Goal: Information Seeking & Learning: Understand process/instructions

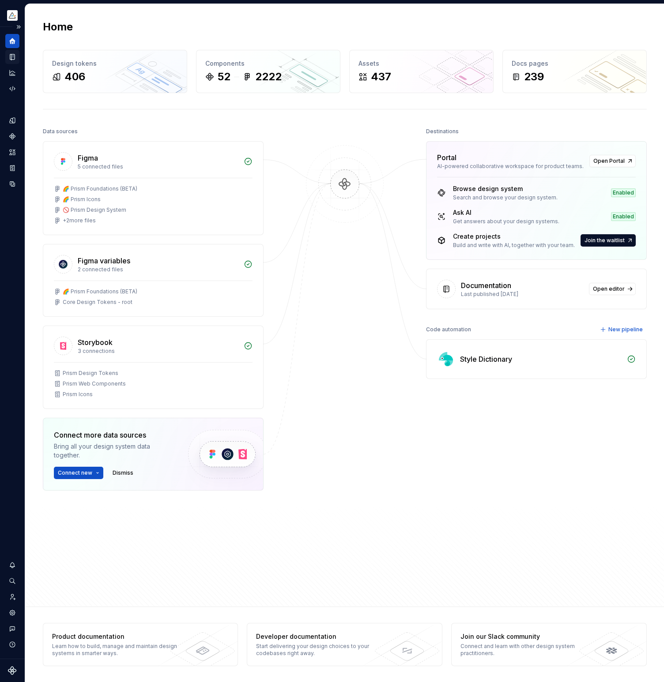
click at [10, 58] on icon "Documentation" at bounding box center [12, 57] width 4 height 6
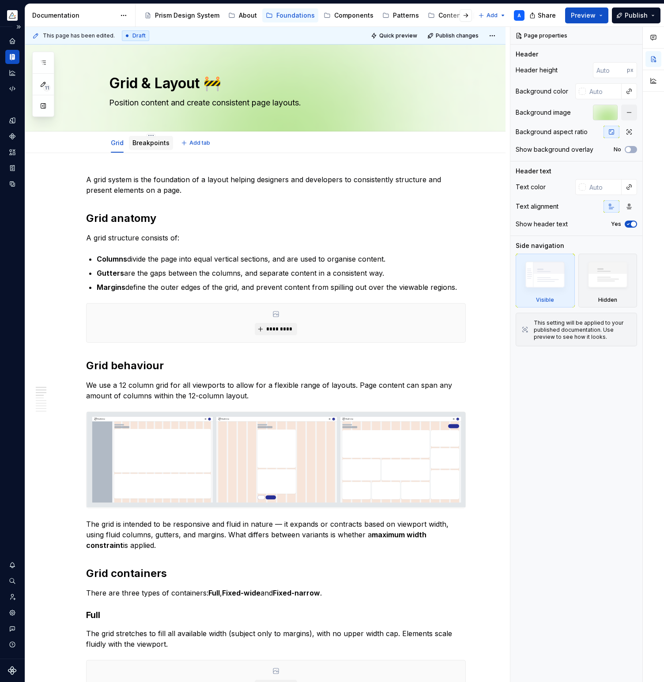
click at [154, 144] on link "Breakpoints" at bounding box center [150, 143] width 37 height 8
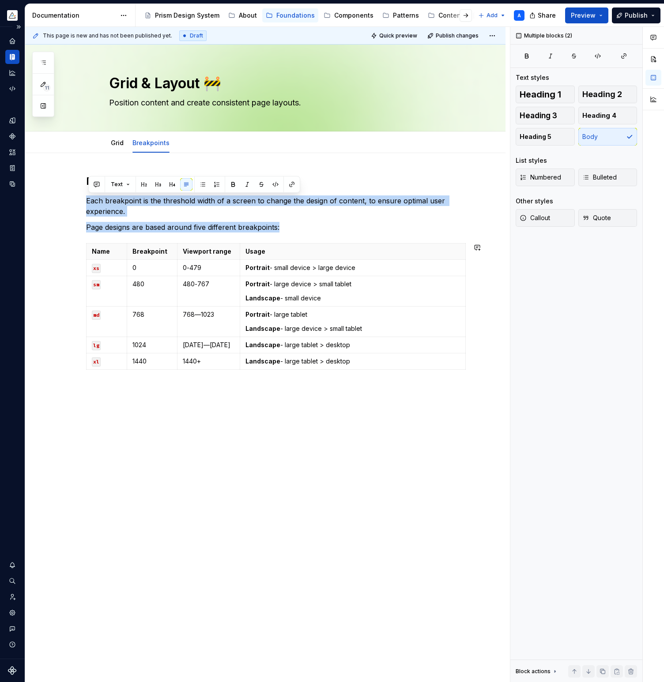
drag, startPoint x: 89, startPoint y: 200, endPoint x: 473, endPoint y: 374, distance: 422.0
click at [473, 374] on div "Breakpoints Each breakpoint is the threshold width of a screen to change the de…" at bounding box center [265, 370] width 480 height 435
copy div "Each breakpoint is the threshold width of a screen to change the design of cont…"
click at [115, 146] on link "Grid" at bounding box center [117, 143] width 13 height 8
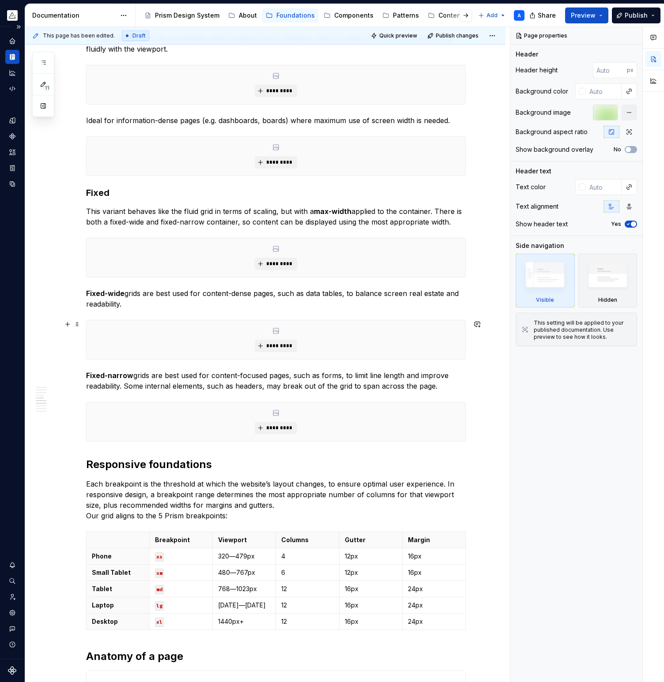
scroll to position [712, 0]
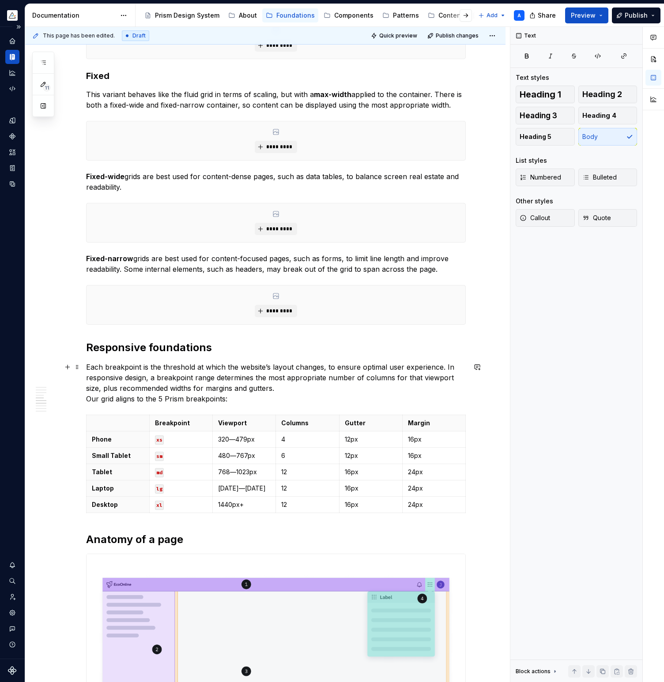
click at [247, 400] on p "Each breakpoint is the threshold at which the website’s layout changes, to ensu…" at bounding box center [275, 383] width 379 height 42
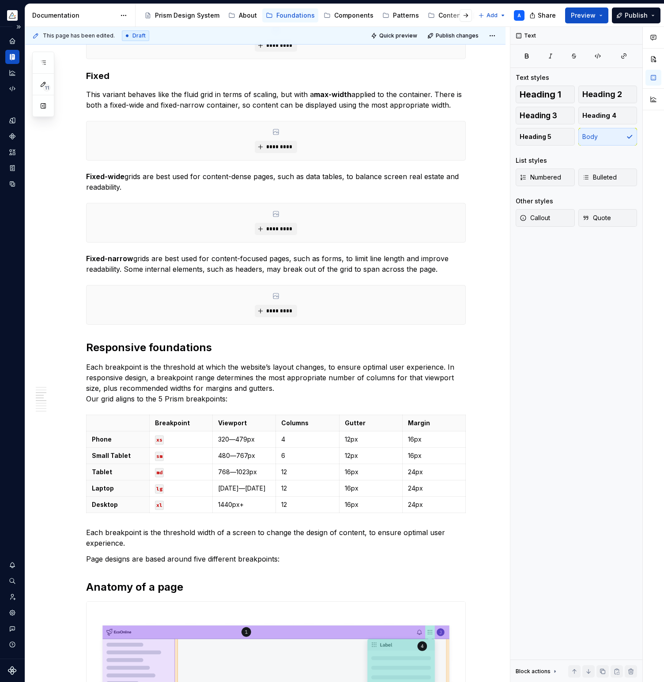
scroll to position [0, 0]
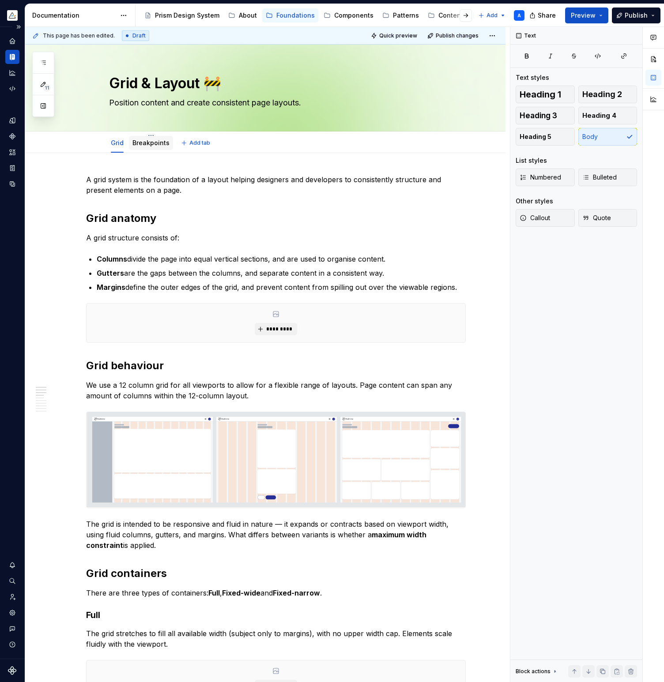
click at [164, 145] on link "Breakpoints" at bounding box center [150, 143] width 37 height 8
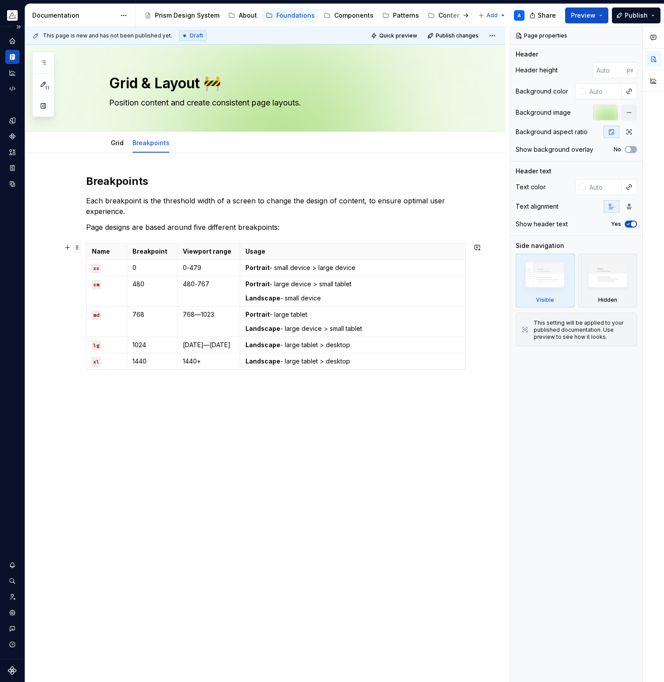
click at [79, 250] on span at bounding box center [77, 247] width 7 height 12
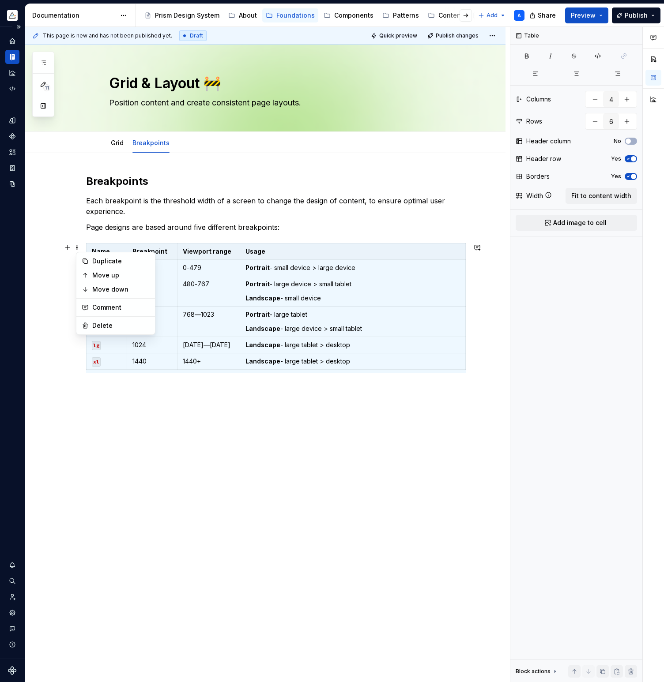
click at [377, 238] on div "Breakpoints Each breakpoint is the threshold width of a screen to change the de…" at bounding box center [275, 273] width 379 height 199
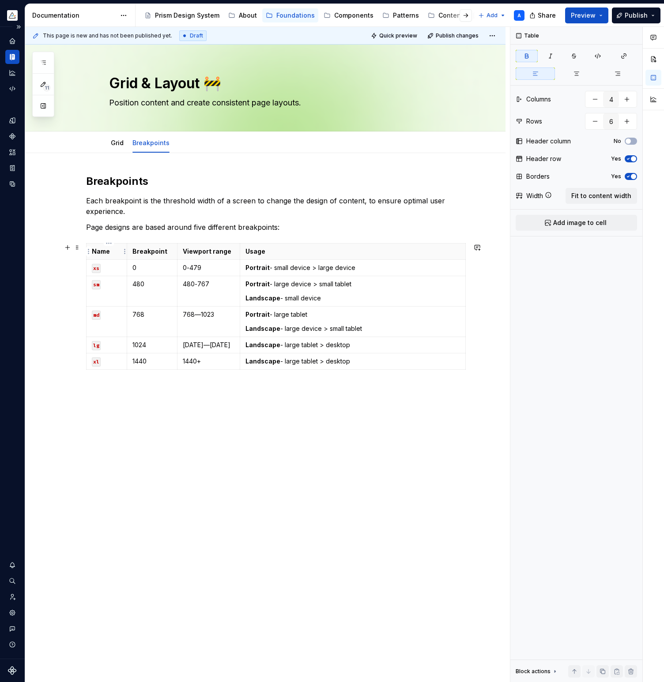
click at [93, 248] on th "Name" at bounding box center [106, 252] width 41 height 16
click at [86, 244] on div "Breakpoints Each breakpoint is the threshold width of a screen to change the de…" at bounding box center [265, 370] width 480 height 435
click at [90, 242] on div "Breakpoints Each breakpoint is the threshold width of a screen to change the de…" at bounding box center [275, 273] width 379 height 199
click at [83, 248] on div "Breakpoints Each breakpoint is the threshold width of a screen to change the de…" at bounding box center [265, 370] width 480 height 435
click at [278, 322] on td "Portrait - large tablet Landscape - large device > small tablet" at bounding box center [352, 322] width 225 height 30
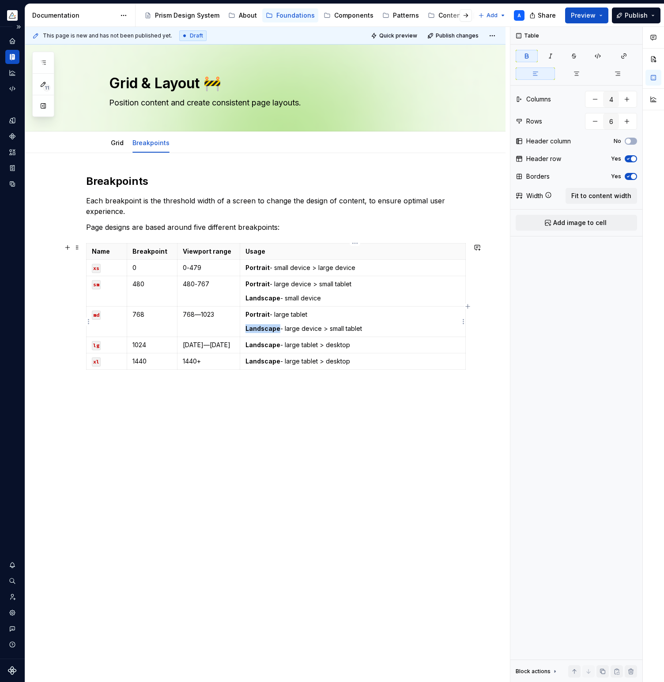
click at [278, 322] on td "Portrait - large tablet Landscape - large device > small tablet" at bounding box center [352, 322] width 225 height 30
click at [389, 394] on div "Breakpoints Each breakpoint is the threshold width of a screen to change the de…" at bounding box center [265, 370] width 480 height 435
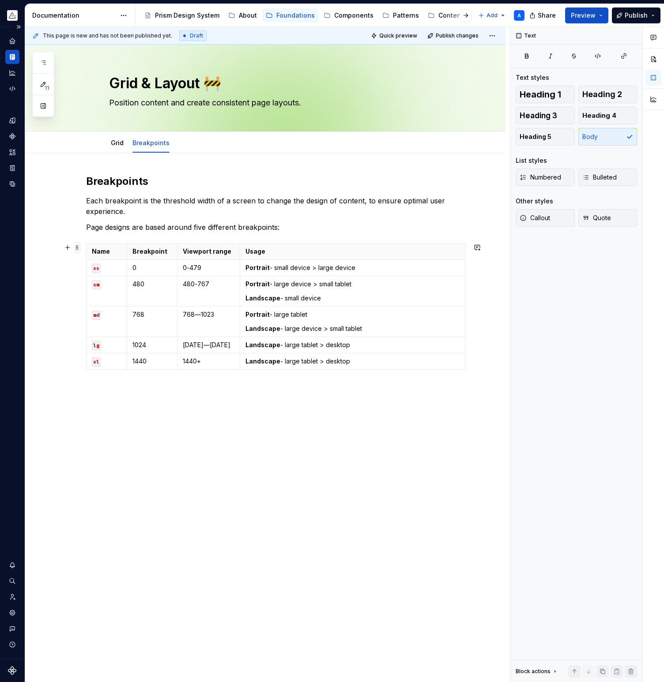
click at [77, 248] on span at bounding box center [77, 247] width 7 height 12
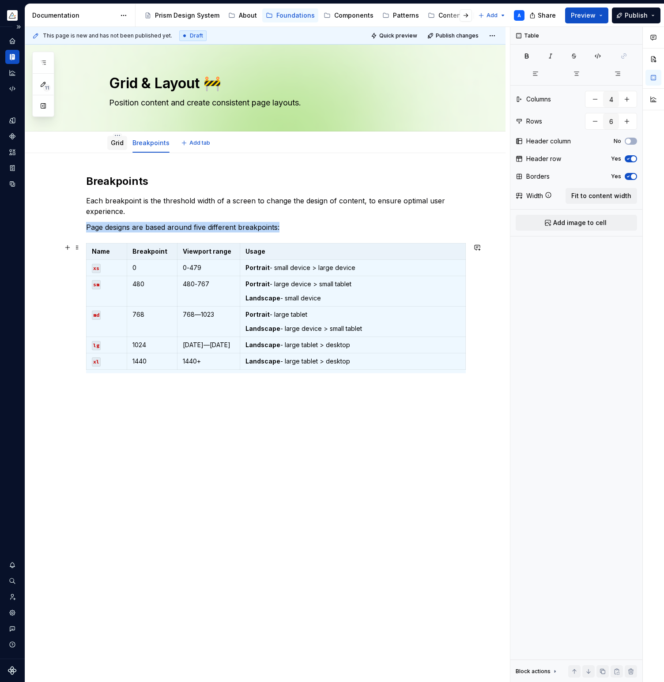
click at [111, 147] on div "Grid" at bounding box center [117, 143] width 20 height 14
click at [120, 142] on link "Grid" at bounding box center [117, 143] width 13 height 8
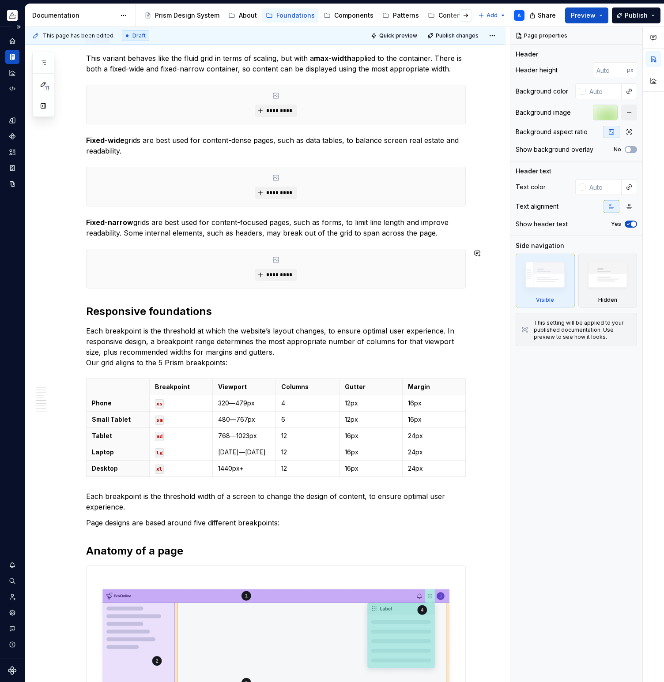
scroll to position [801, 0]
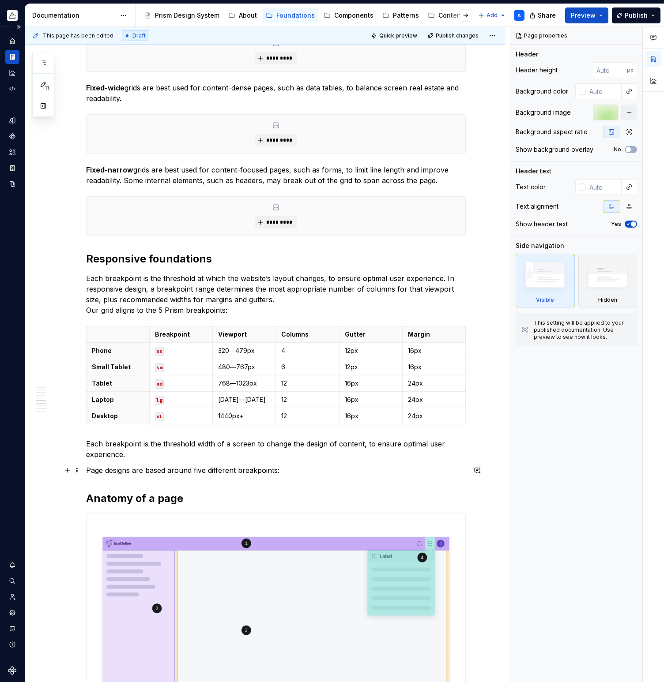
click at [287, 469] on p "Page designs are based around five different breakpoints:" at bounding box center [275, 470] width 379 height 11
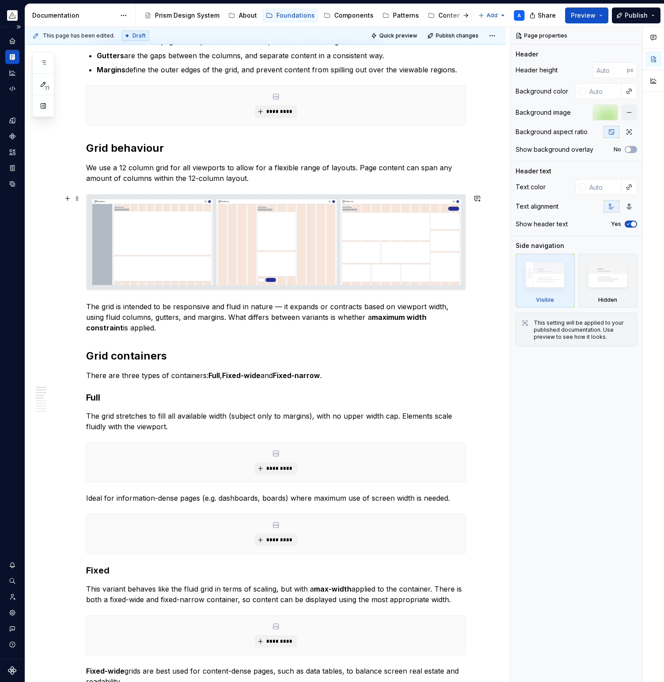
scroll to position [0, 0]
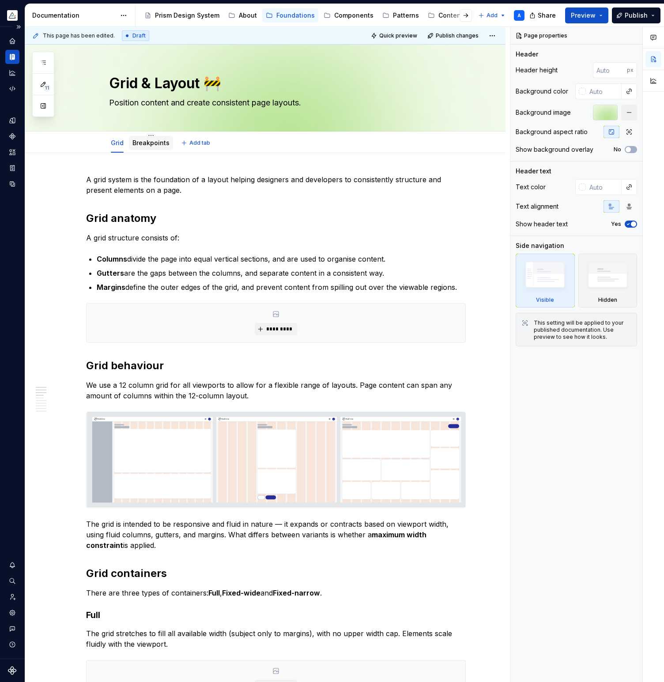
click at [156, 146] on link "Breakpoints" at bounding box center [150, 143] width 37 height 8
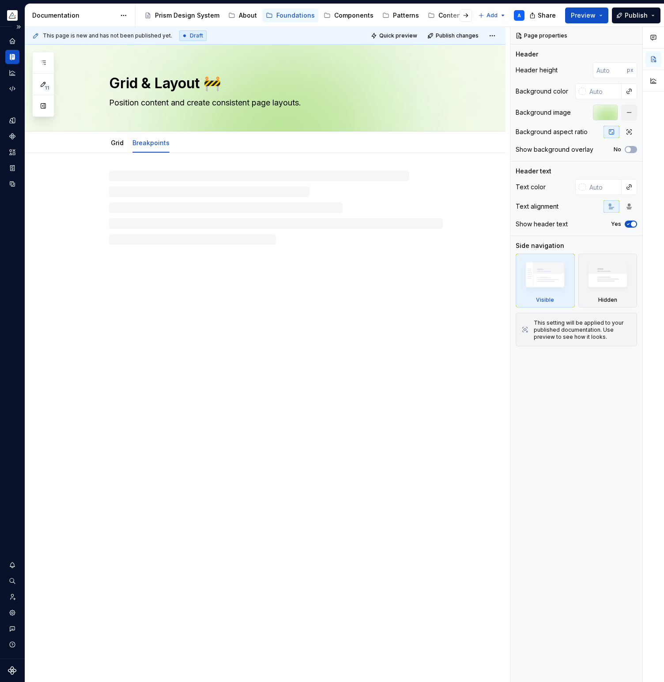
type textarea "*"
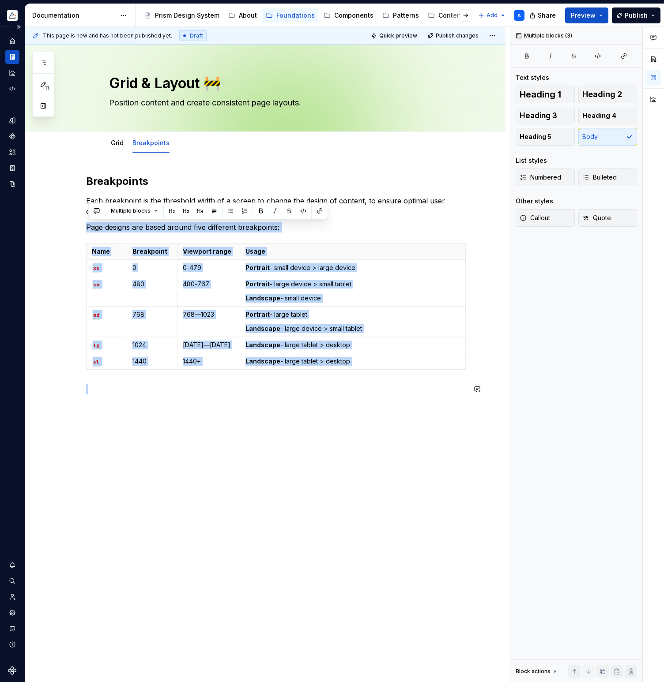
drag, startPoint x: 89, startPoint y: 227, endPoint x: 417, endPoint y: 515, distance: 437.1
click at [417, 515] on div "Breakpoints Each breakpoint is the threshold width of a screen to change the de…" at bounding box center [265, 381] width 480 height 457
click at [254, 401] on div "Breakpoints Each breakpoint is the threshold width of a screen to change the de…" at bounding box center [275, 289] width 379 height 231
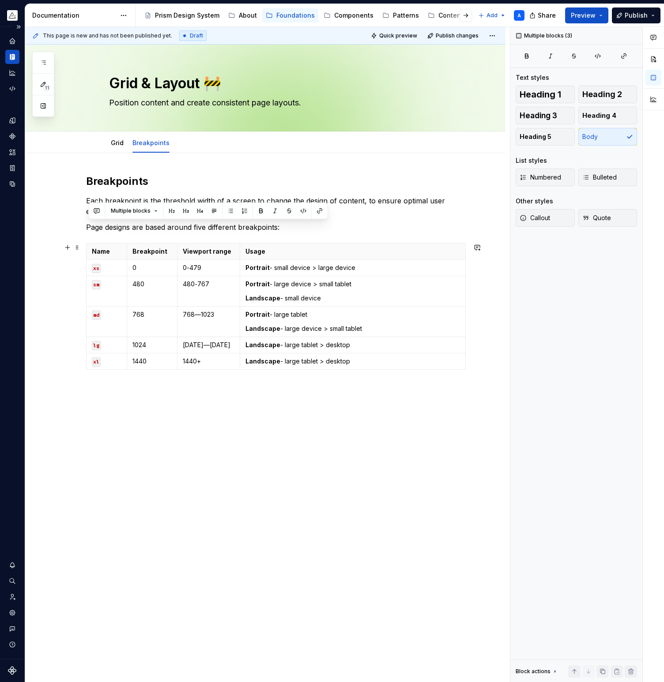
click at [477, 327] on div "Breakpoints Each breakpoint is the threshold width of a screen to change the de…" at bounding box center [265, 381] width 480 height 457
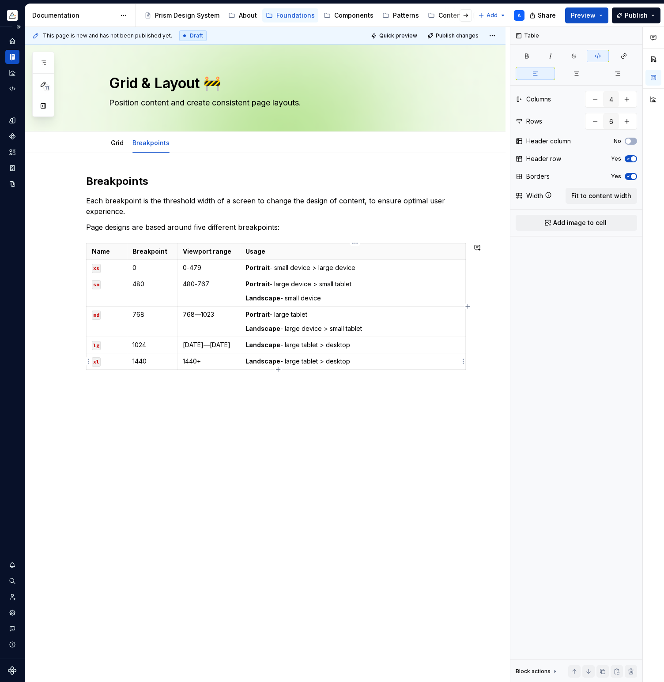
click at [468, 369] on div "Breakpoints Each breakpoint is the threshold width of a screen to change the de…" at bounding box center [265, 381] width 480 height 457
click at [277, 295] on strong "Landscape" at bounding box center [262, 298] width 35 height 8
click at [81, 251] on span at bounding box center [77, 247] width 7 height 12
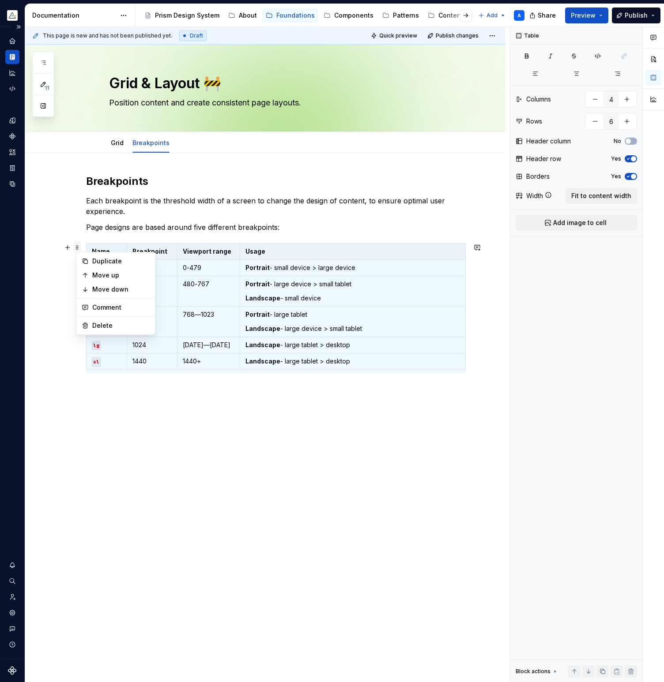
click at [81, 251] on span at bounding box center [77, 247] width 7 height 12
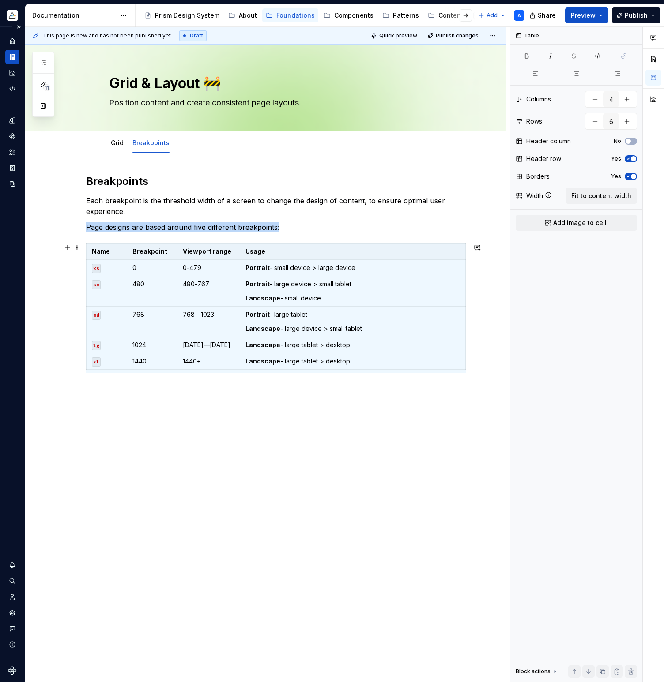
click at [84, 247] on div "Breakpoints Each breakpoint is the threshold width of a screen to change the de…" at bounding box center [265, 381] width 480 height 457
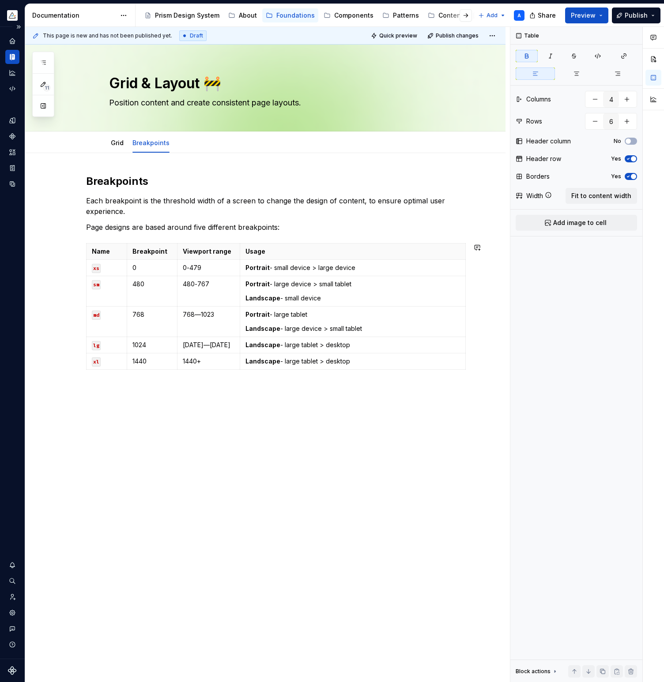
click at [298, 235] on div "Breakpoints Each breakpoint is the threshold width of a screen to change the de…" at bounding box center [275, 284] width 379 height 220
click at [314, 229] on p "Page designs are based around five different breakpoints:" at bounding box center [275, 227] width 379 height 11
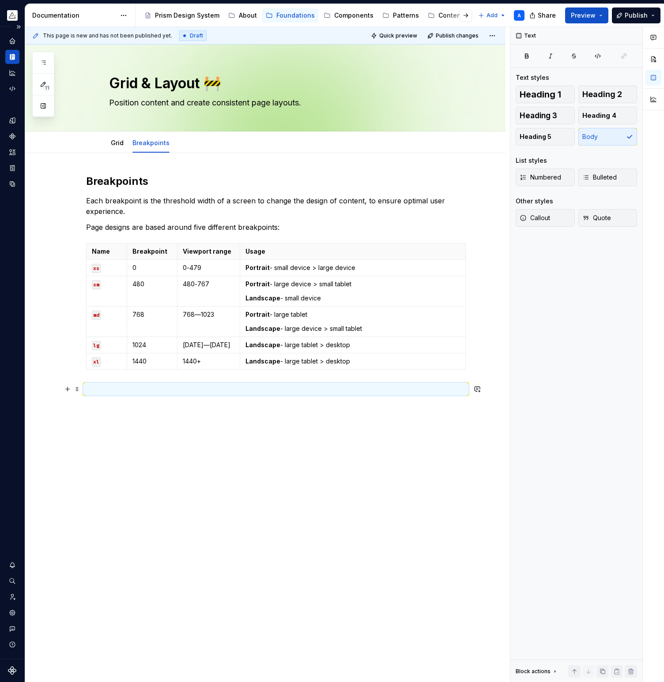
click at [156, 388] on p at bounding box center [275, 389] width 379 height 11
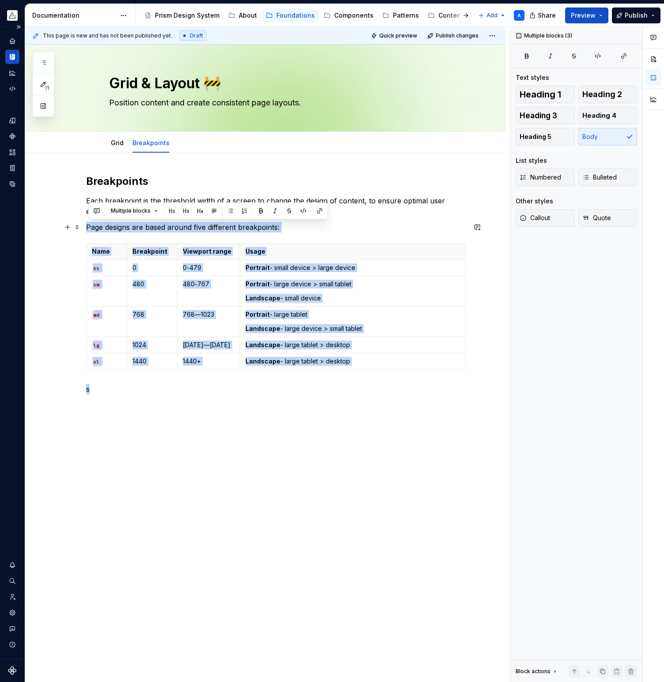
drag, startPoint x: 144, startPoint y: 393, endPoint x: 86, endPoint y: 229, distance: 174.2
click at [86, 229] on div "Breakpoints Each breakpoint is the threshold width of a screen to change the de…" at bounding box center [265, 381] width 480 height 457
copy div "Page designs are based around five different breakpoints: Name Breakpoint Viewp…"
click at [119, 141] on link "Grid" at bounding box center [117, 143] width 13 height 8
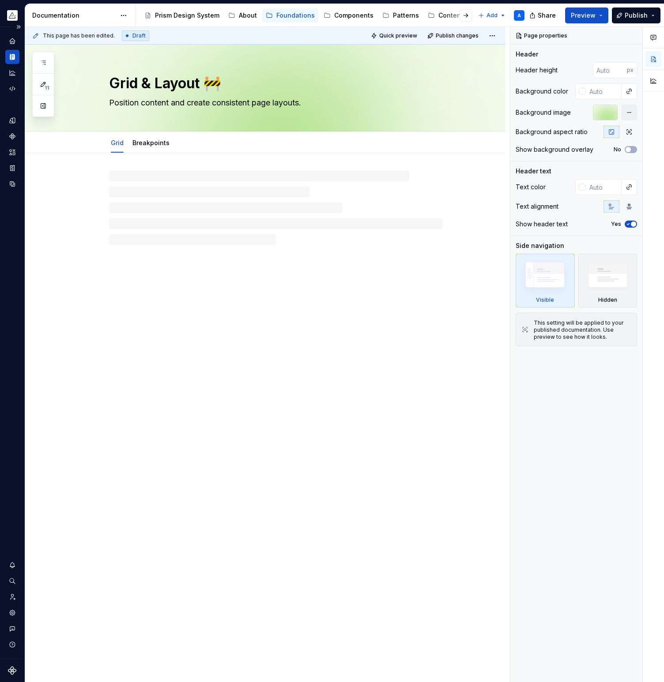
type textarea "*"
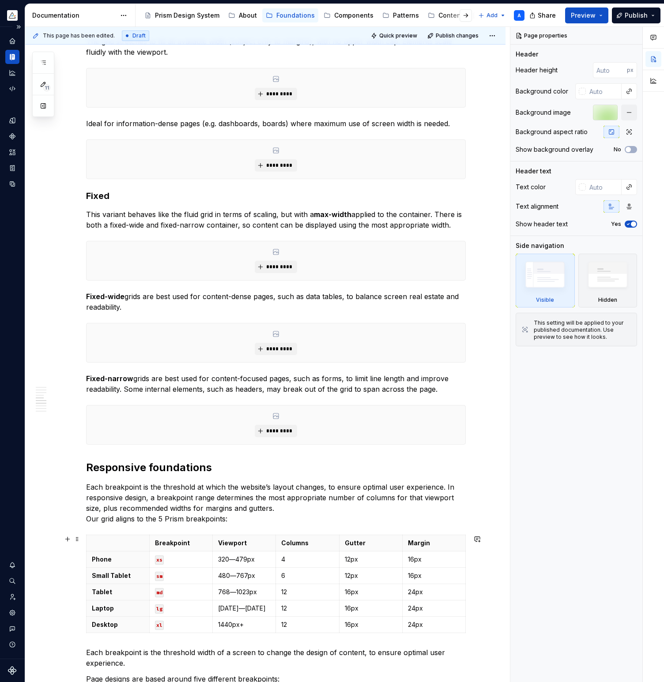
scroll to position [755, 0]
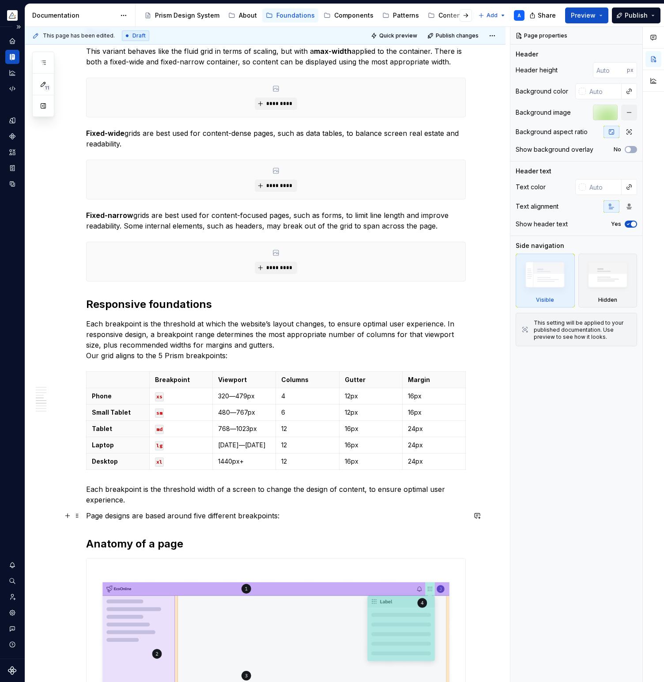
click at [303, 520] on p "Page designs are based around five different breakpoints:" at bounding box center [275, 516] width 379 height 11
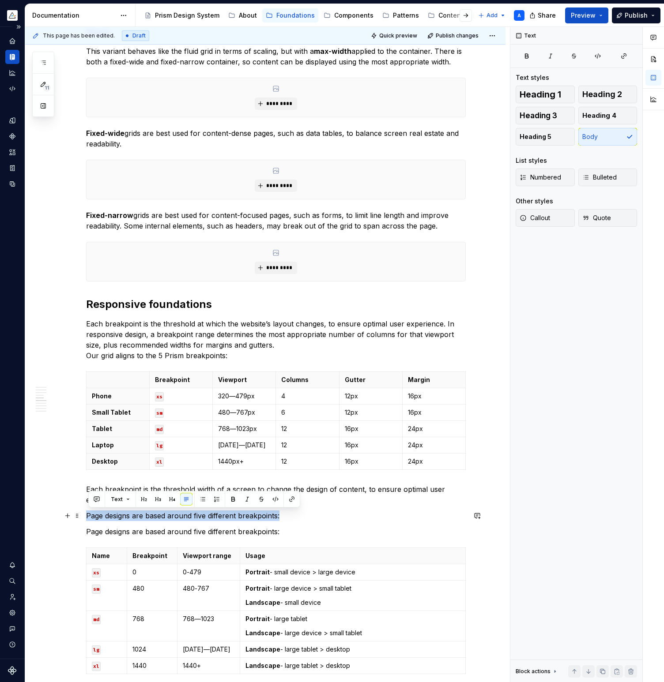
drag, startPoint x: 295, startPoint y: 516, endPoint x: 90, endPoint y: 514, distance: 205.2
click at [90, 514] on p "Page designs are based around five different breakpoints:" at bounding box center [275, 516] width 379 height 11
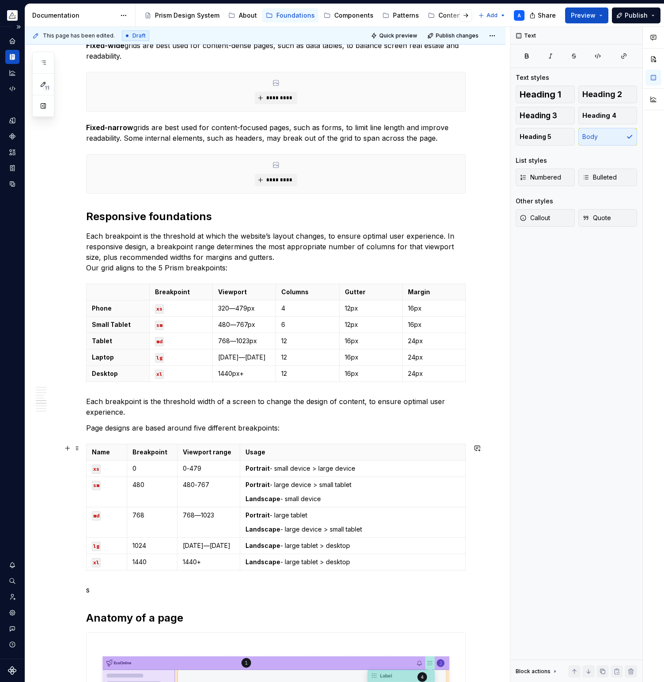
scroll to position [896, 0]
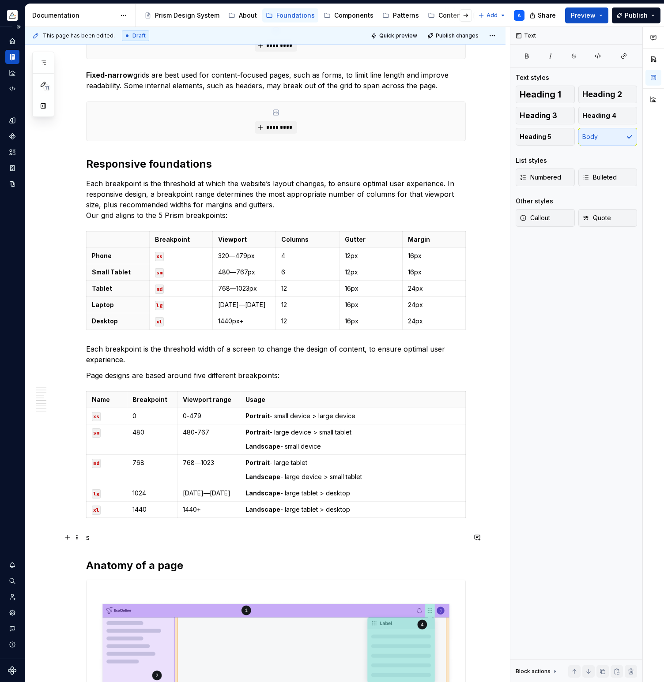
click at [140, 539] on p "s" at bounding box center [275, 537] width 379 height 11
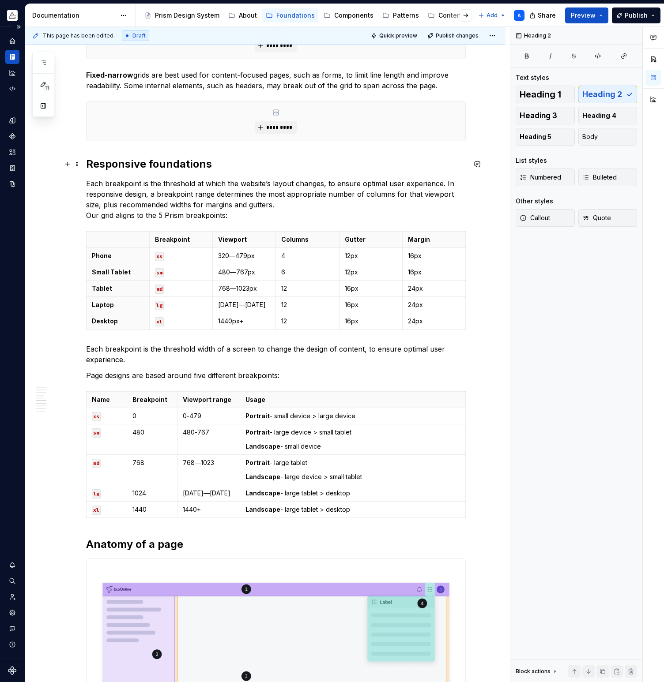
click at [240, 167] on h2 "Responsive foundations" at bounding box center [275, 164] width 379 height 14
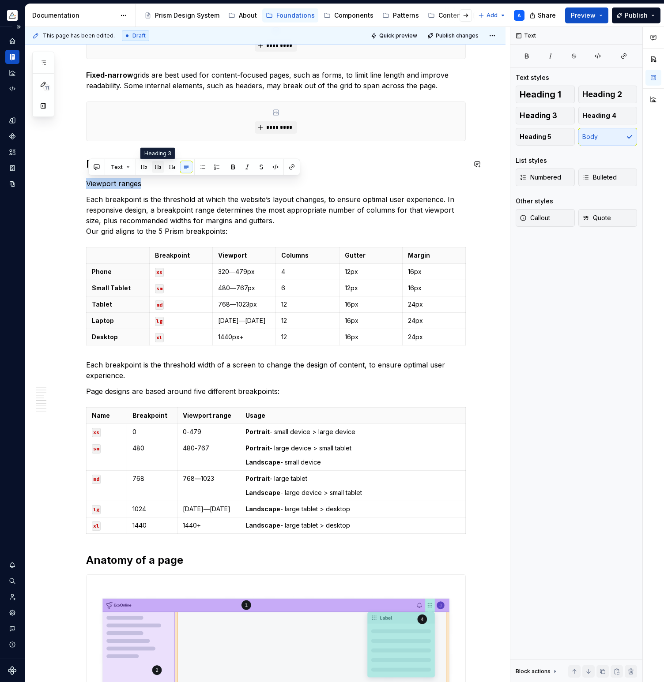
click at [157, 168] on button "button" at bounding box center [158, 167] width 12 height 12
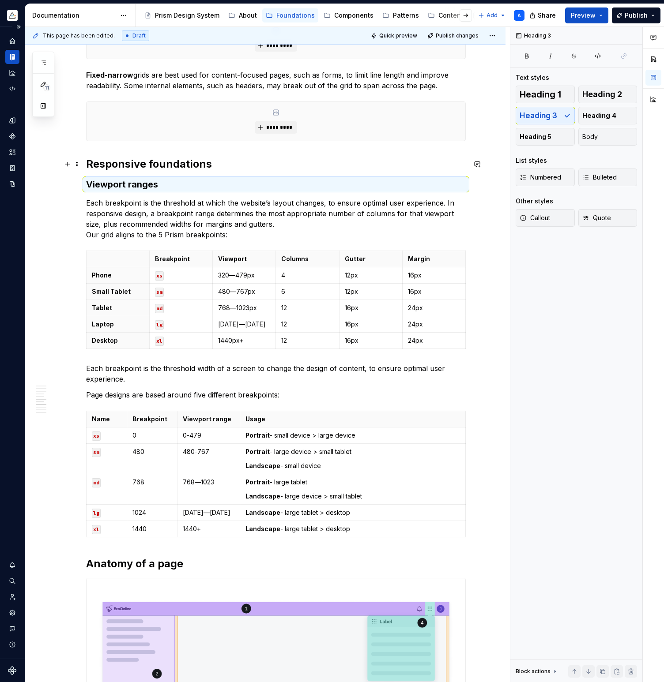
click at [218, 164] on h2 "Responsive foundations" at bounding box center [275, 164] width 379 height 14
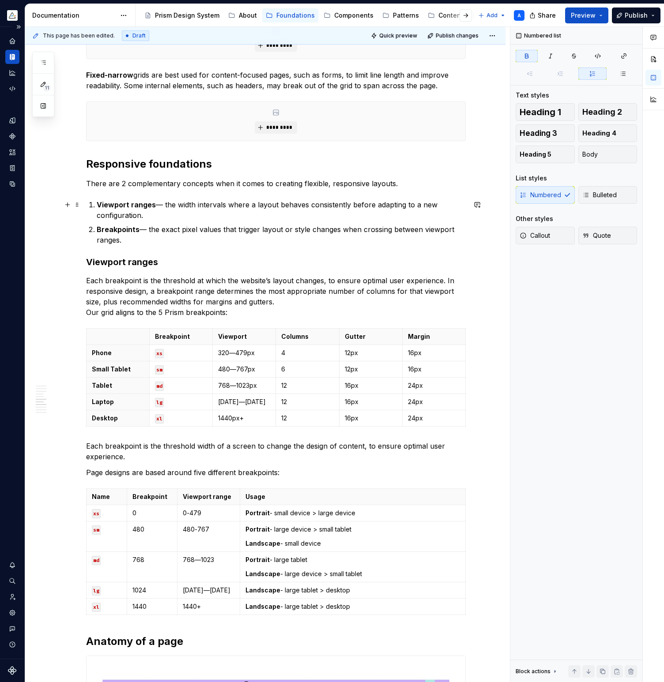
click at [98, 203] on li "Viewport ranges — the width intervals where a layout behaves consistently befor…" at bounding box center [281, 209] width 369 height 21
click at [150, 215] on p "Viewport ranges — the width intervals where a layout behaves consistently befor…" at bounding box center [281, 209] width 369 height 21
click at [200, 215] on code "768-1023px" at bounding box center [205, 216] width 38 height 10
click at [180, 204] on p "Viewport ranges — the width intervals where a layout behaves consistently befor…" at bounding box center [281, 209] width 369 height 21
click at [180, 205] on p "Viewport ranges — the screen width intervals where a layout behaves consistentl…" at bounding box center [281, 209] width 369 height 21
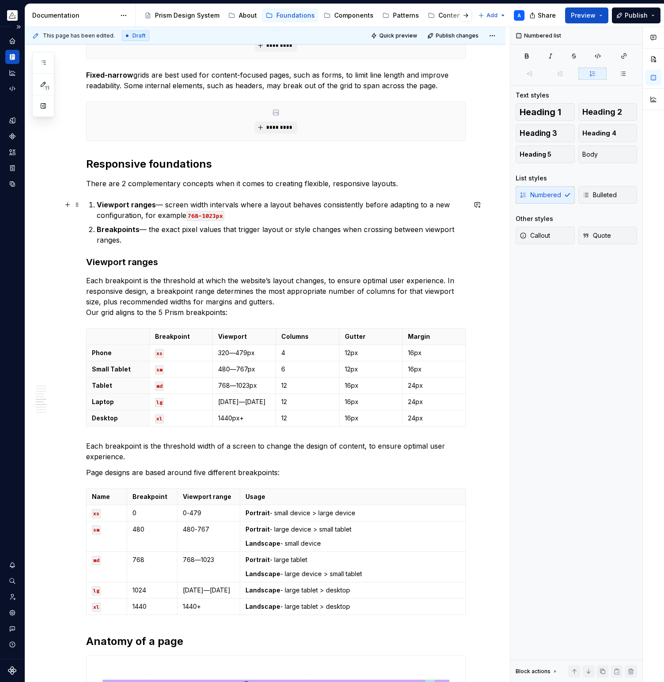
click at [388, 207] on p "Viewport ranges — screen width intervals where a layout behaves consistently be…" at bounding box center [281, 209] width 369 height 21
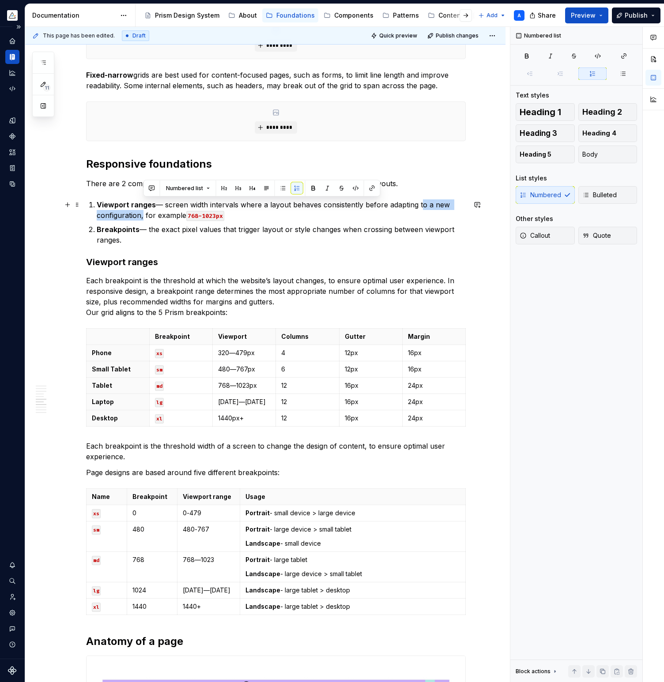
drag, startPoint x: 143, startPoint y: 216, endPoint x: 420, endPoint y: 205, distance: 276.9
click at [420, 205] on p "Viewport ranges — screen width intervals where a layout behaves consistently be…" at bounding box center [281, 209] width 369 height 21
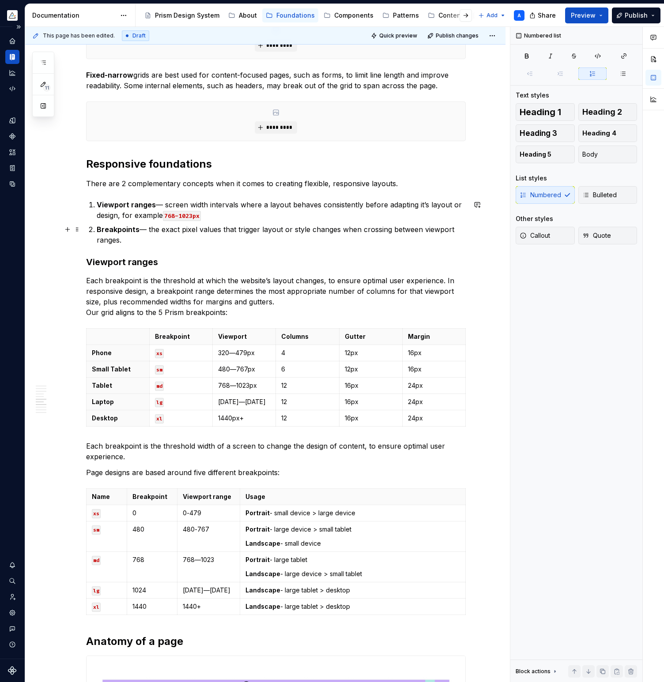
click at [303, 231] on p "Breakpoints — the exact pixel values that trigger layout or style changes when …" at bounding box center [281, 234] width 369 height 21
click at [88, 279] on p "Each breakpoint is the threshold at which the website’s layout changes, to ensu…" at bounding box center [275, 296] width 379 height 42
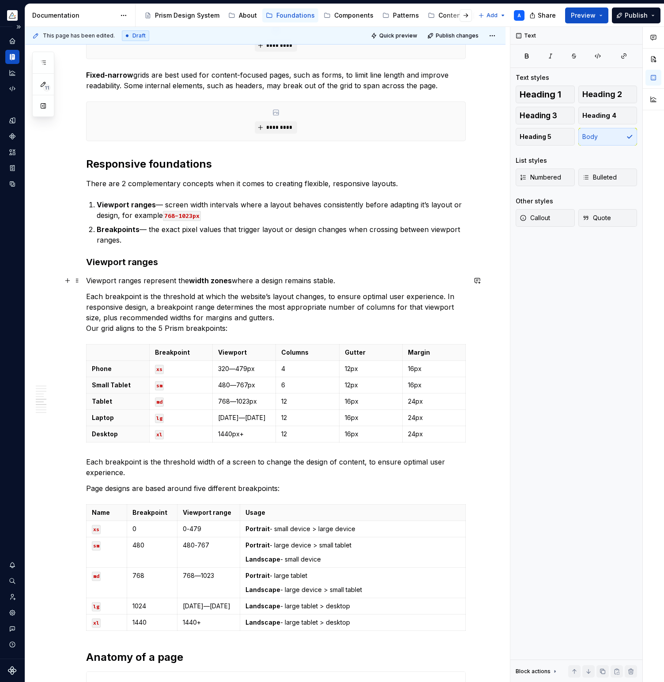
click at [352, 281] on p "Viewport ranges represent the width zones where a design remains stable." at bounding box center [275, 280] width 379 height 11
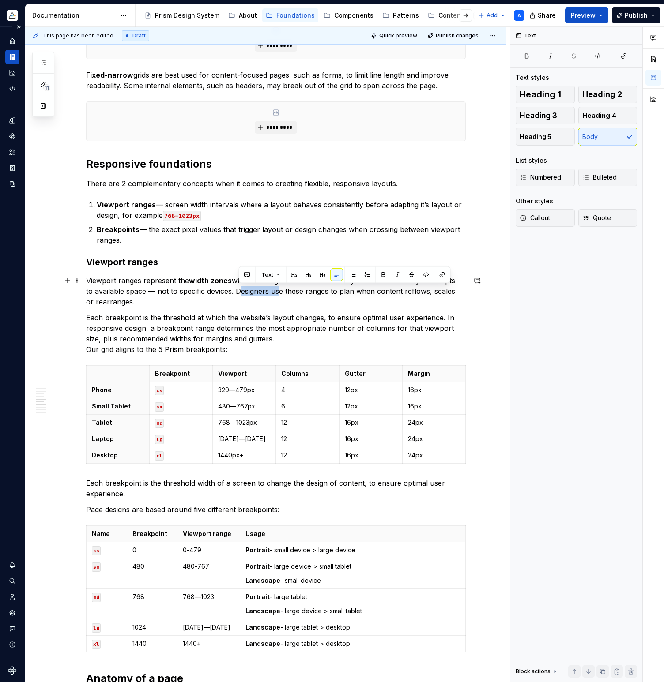
drag, startPoint x: 240, startPoint y: 291, endPoint x: 280, endPoint y: 292, distance: 39.3
click at [280, 292] on p "Viewport ranges represent the width zones where a design remains stable. They d…" at bounding box center [275, 291] width 379 height 32
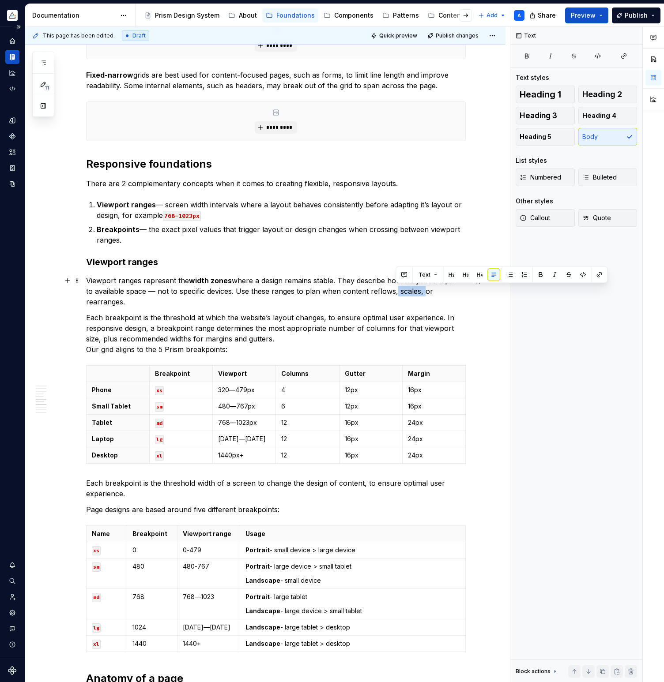
drag, startPoint x: 396, startPoint y: 293, endPoint x: 423, endPoint y: 292, distance: 27.0
click at [423, 292] on p "Viewport ranges represent the width zones where a design remains stable. They d…" at bounding box center [275, 291] width 379 height 32
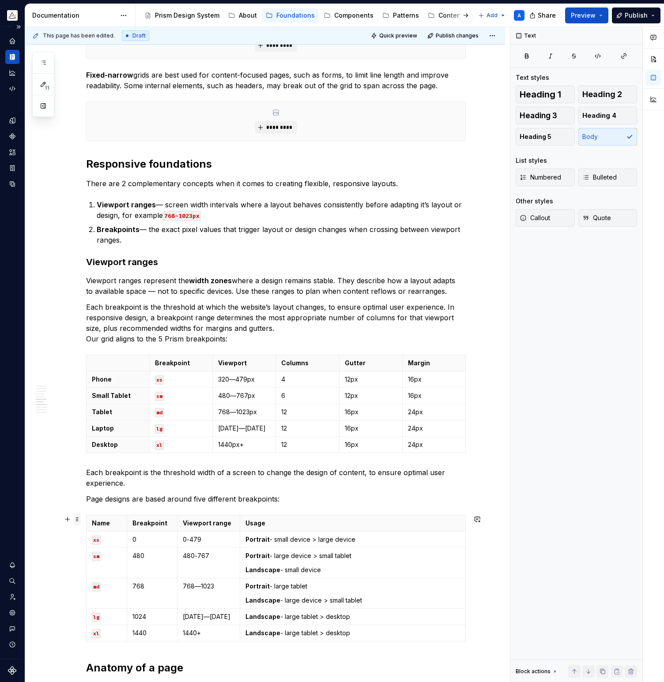
click at [80, 517] on span at bounding box center [77, 519] width 7 height 12
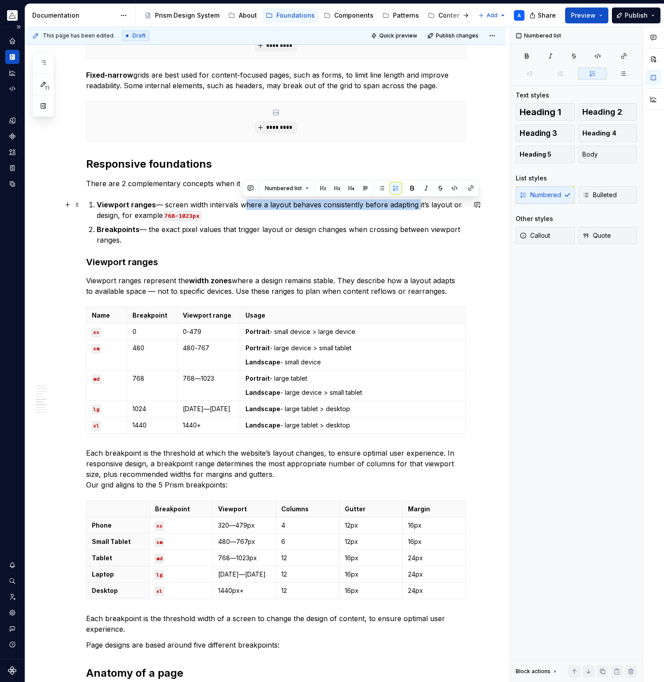
drag, startPoint x: 242, startPoint y: 204, endPoint x: 417, endPoint y: 206, distance: 174.3
click at [417, 206] on p "Viewport ranges — screen width intervals where a layout behaves consistently be…" at bounding box center [281, 209] width 369 height 21
copy p "where a layout behaves consistently before adapting"
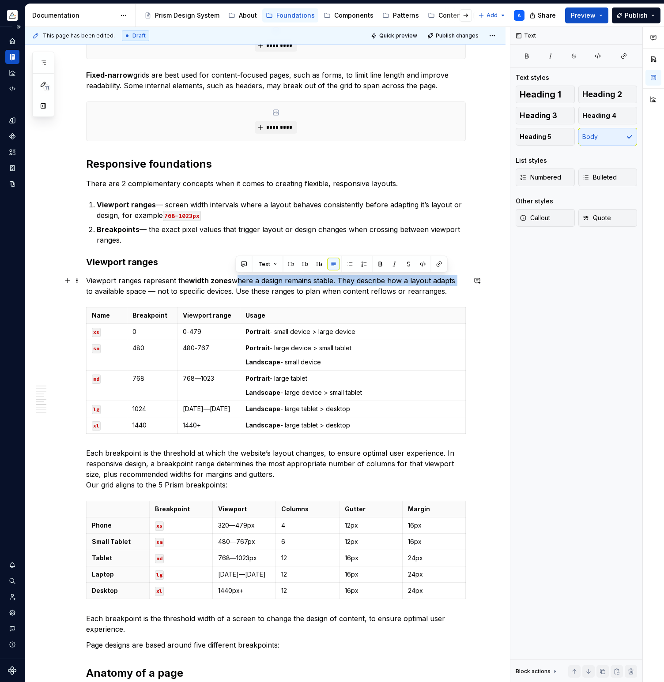
drag, startPoint x: 237, startPoint y: 279, endPoint x: 457, endPoint y: 277, distance: 220.2
click at [457, 277] on p "Viewport ranges represent the width zones where a design remains stable. They d…" at bounding box center [275, 285] width 379 height 21
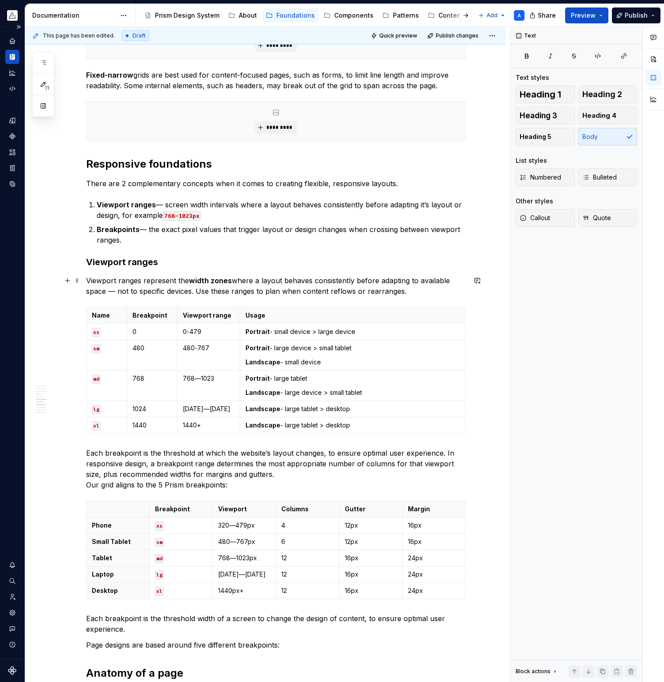
click at [267, 291] on p "Viewport ranges represent the width zones where a layout behaves consistently b…" at bounding box center [275, 285] width 379 height 21
click at [347, 292] on p "Viewport ranges represent the width zones where a layout behaves consistently b…" at bounding box center [275, 285] width 379 height 21
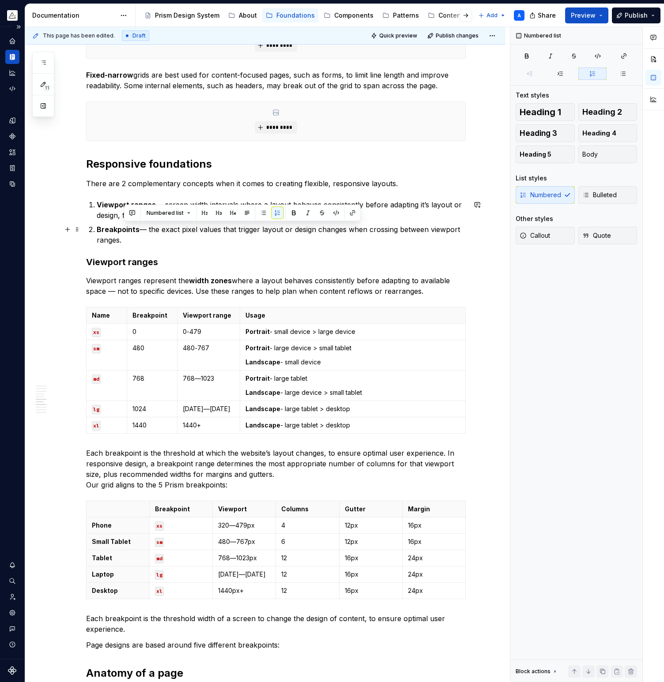
drag, startPoint x: 164, startPoint y: 229, endPoint x: 167, endPoint y: 236, distance: 7.9
click at [167, 236] on p "Breakpoints — the exact pixel values that trigger layout or design changes when…" at bounding box center [281, 234] width 369 height 21
copy p "exact pixel values that trigger layout or design changes when crossing between …"
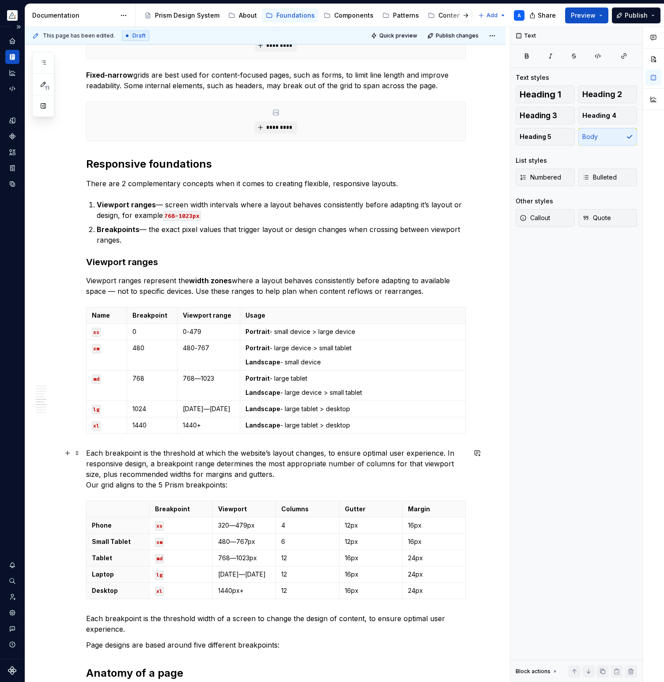
click at [88, 451] on p "Each breakpoint is the threshold at which the website’s layout changes, to ensu…" at bounding box center [275, 469] width 379 height 42
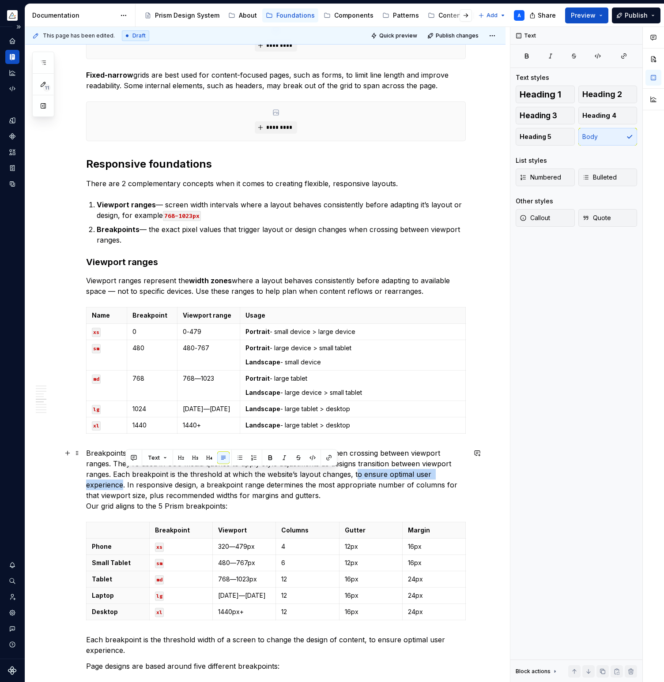
drag, startPoint x: 356, startPoint y: 474, endPoint x: 125, endPoint y: 483, distance: 231.0
click at [125, 483] on p "Breakpoints are exact pixel values that trigger layout or design changes when c…" at bounding box center [275, 480] width 379 height 64
copy p "o ensure optimal user experience"
click at [234, 477] on p "Breakpoints are exact pixel values that trigger layout or design changes when c…" at bounding box center [275, 480] width 379 height 64
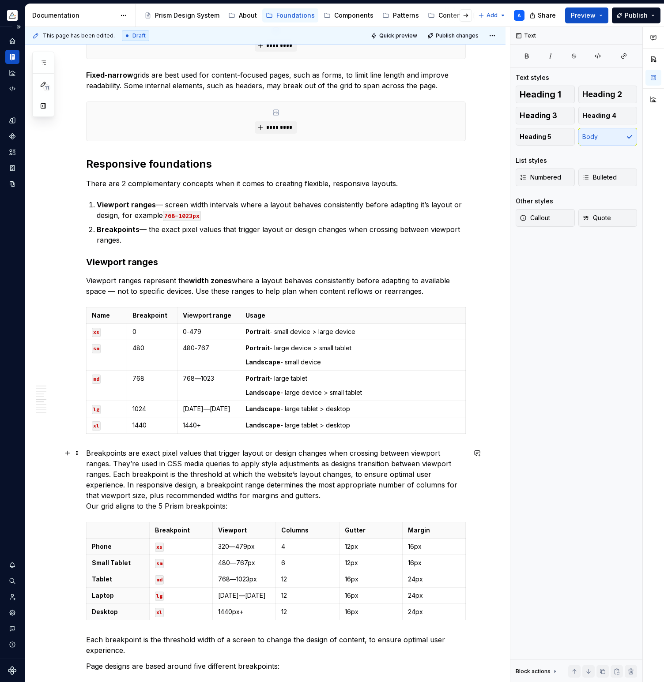
click at [111, 464] on p "Breakpoints are exact pixel values that trigger layout or design changes when c…" at bounding box center [275, 480] width 379 height 64
click at [116, 466] on p "Breakpoints are exact pixel values that trigger layout or design changes when c…" at bounding box center [275, 480] width 379 height 64
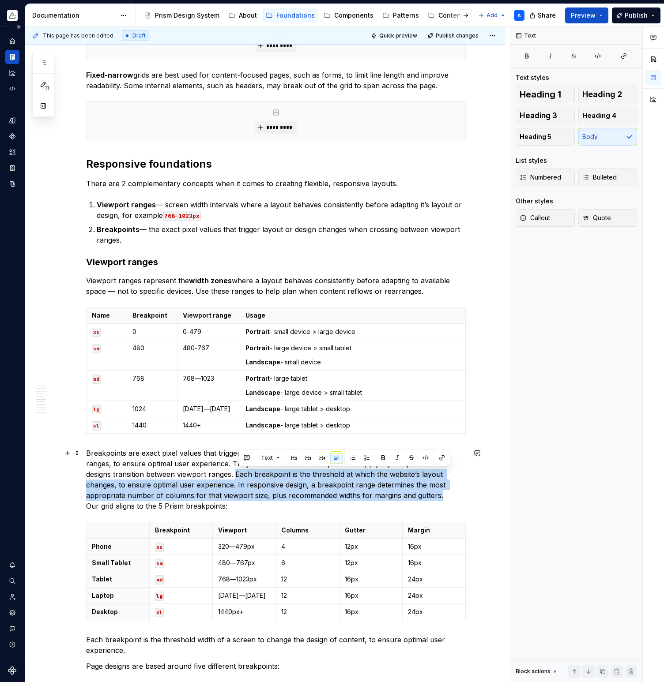
drag, startPoint x: 239, startPoint y: 474, endPoint x: 440, endPoint y: 495, distance: 202.3
click at [440, 495] on p "Breakpoints are exact pixel values that trigger layout or design changes when c…" at bounding box center [275, 480] width 379 height 64
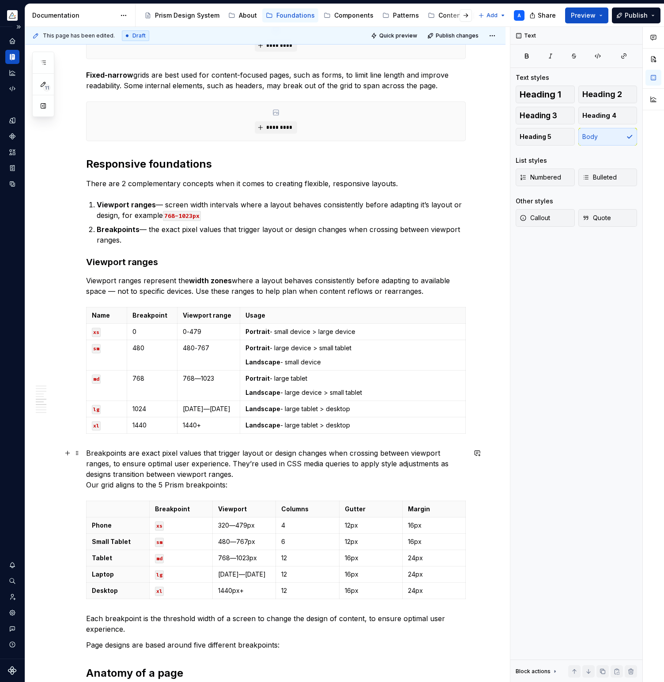
click at [88, 452] on div "A grid system is the foundation of a layout helping designers and developers to…" at bounding box center [265, 443] width 480 height 2373
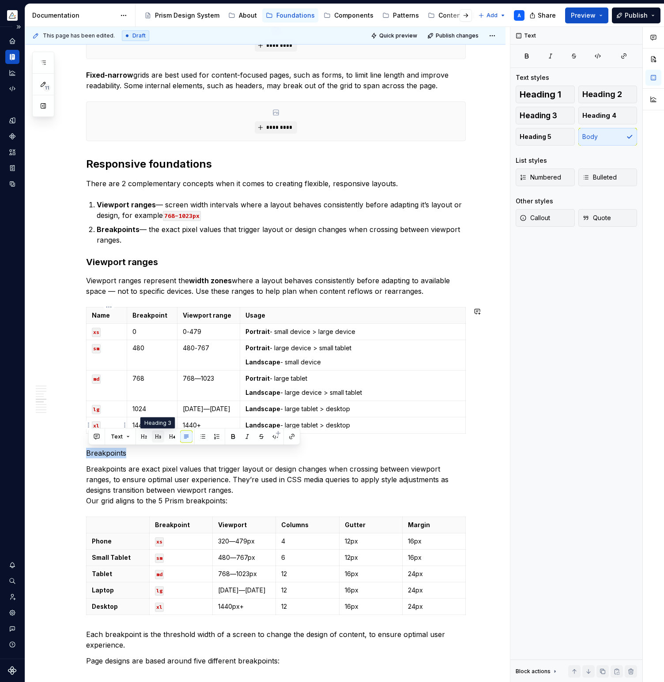
click at [158, 436] on button "button" at bounding box center [158, 437] width 12 height 12
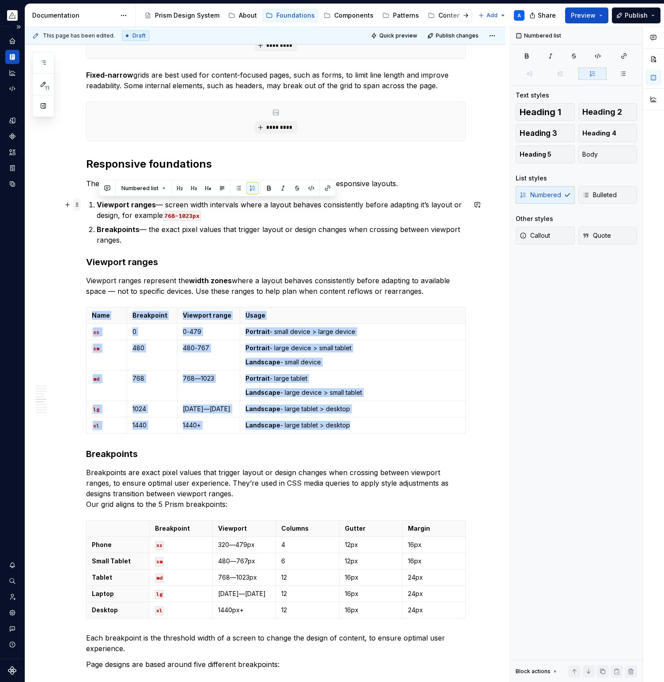
drag, startPoint x: 128, startPoint y: 242, endPoint x: 79, endPoint y: 206, distance: 60.6
click at [86, 206] on div "A grid system is the foundation of a layout helping designers and developers to…" at bounding box center [275, 362] width 379 height 2166
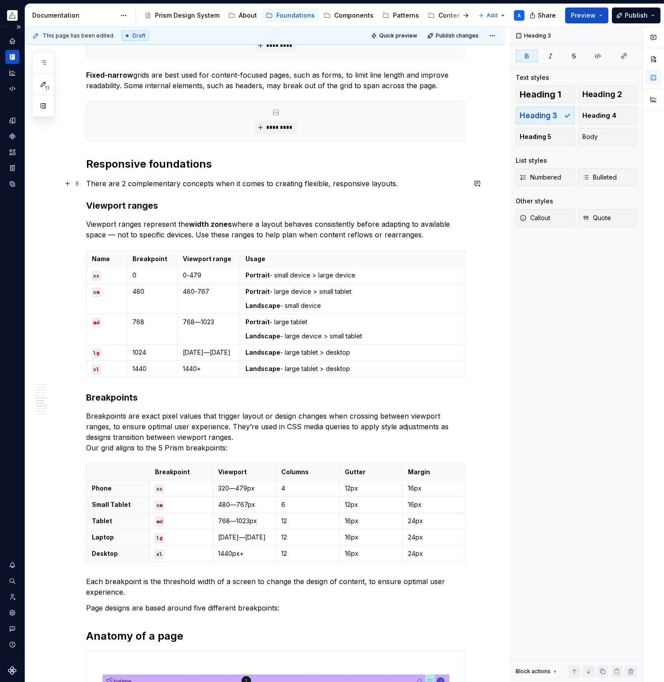
click at [393, 184] on p "There are 2 complementary concepts when it comes to creating flexible, responsi…" at bounding box center [275, 183] width 379 height 11
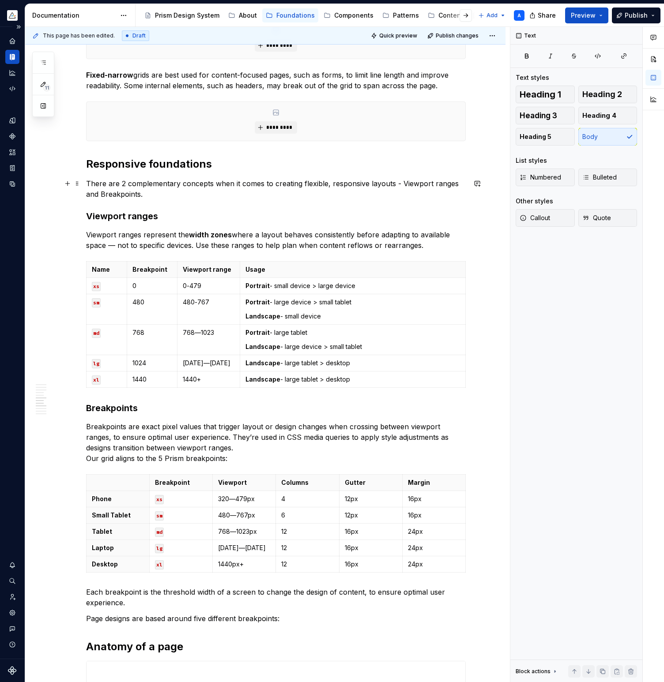
click at [115, 194] on p "There are 2 complementary concepts when it comes to creating flexible, responsi…" at bounding box center [275, 188] width 379 height 21
drag, startPoint x: 402, startPoint y: 183, endPoint x: 455, endPoint y: 184, distance: 53.0
click at [455, 184] on p "There are 2 complementary concepts when it comes to creating flexible, responsi…" at bounding box center [275, 188] width 379 height 21
click at [172, 242] on p "Viewport ranges represent the width zones where a layout behaves consistently b…" at bounding box center [275, 239] width 379 height 21
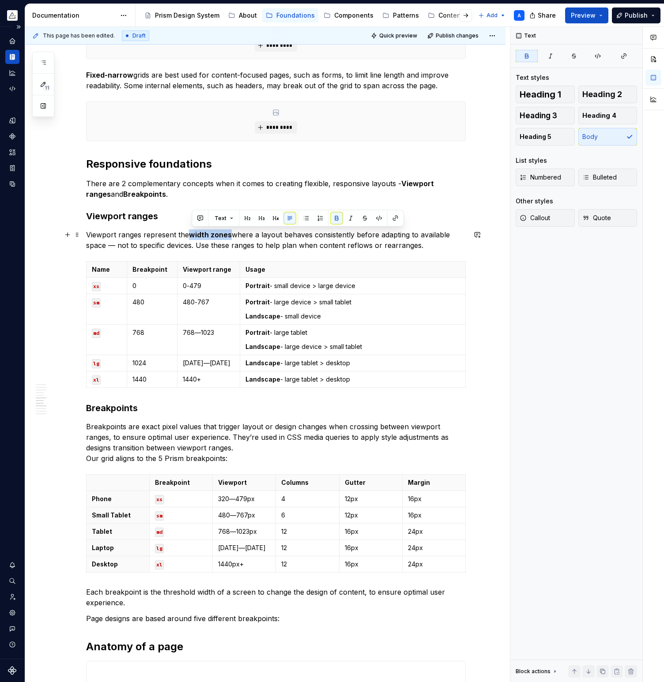
drag, startPoint x: 193, startPoint y: 234, endPoint x: 233, endPoint y: 233, distance: 39.7
click at [232, 233] on strong "width zones" at bounding box center [210, 234] width 43 height 9
click at [247, 447] on p "Breakpoints are exact pixel values that trigger layout or design changes when c…" at bounding box center [275, 442] width 379 height 42
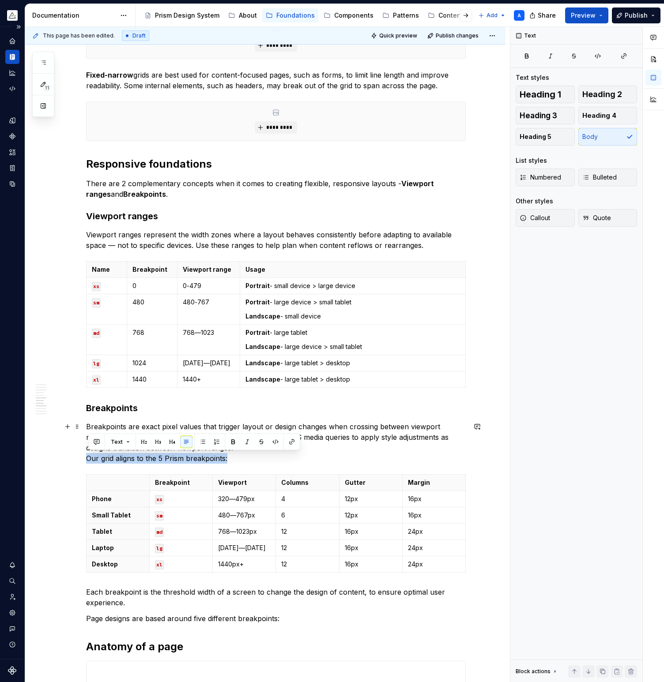
drag, startPoint x: 230, startPoint y: 460, endPoint x: 87, endPoint y: 459, distance: 143.0
click at [87, 459] on div "A grid system is the foundation of a layout helping designers and developers to…" at bounding box center [265, 430] width 480 height 2346
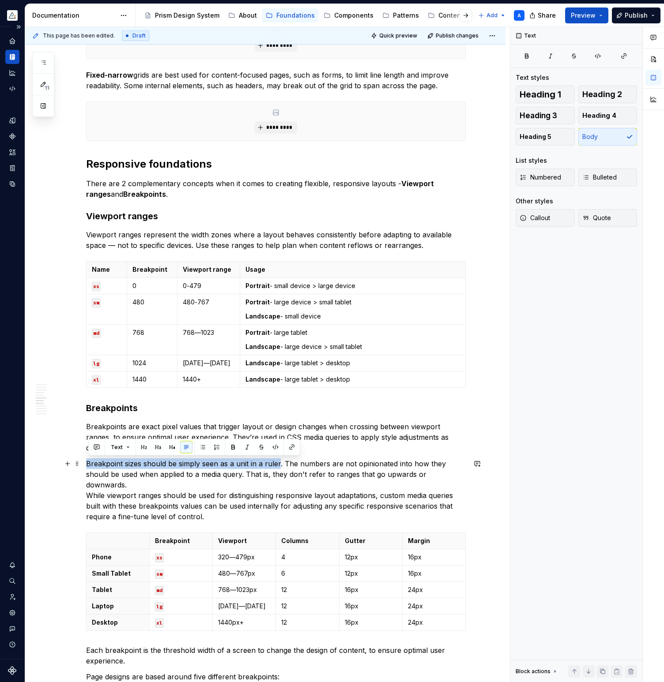
drag, startPoint x: 281, startPoint y: 463, endPoint x: 89, endPoint y: 464, distance: 191.5
click at [89, 464] on p "Breakpoint sizes should be simply seen as a unit in a ruler. The numbers are no…" at bounding box center [275, 490] width 379 height 64
copy p "Breakpoint sizes should be simply seen as a unit in a ruler"
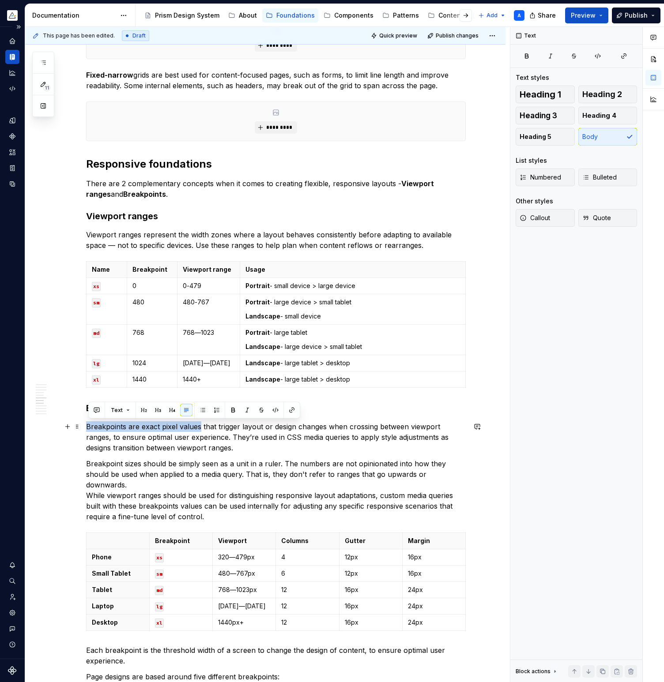
drag, startPoint x: 90, startPoint y: 424, endPoint x: 202, endPoint y: 428, distance: 112.1
click at [202, 428] on p "Breakpoints are exact pixel values that trigger layout or design changes when c…" at bounding box center [275, 437] width 379 height 32
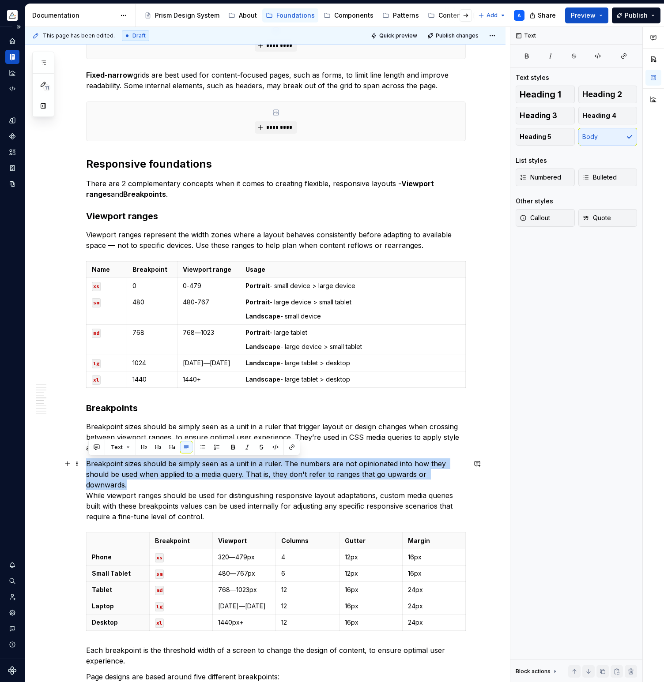
drag, startPoint x: 467, startPoint y: 476, endPoint x: 86, endPoint y: 463, distance: 380.6
click at [86, 463] on div "A grid system is the foundation of a layout helping designers and developers to…" at bounding box center [265, 459] width 480 height 2405
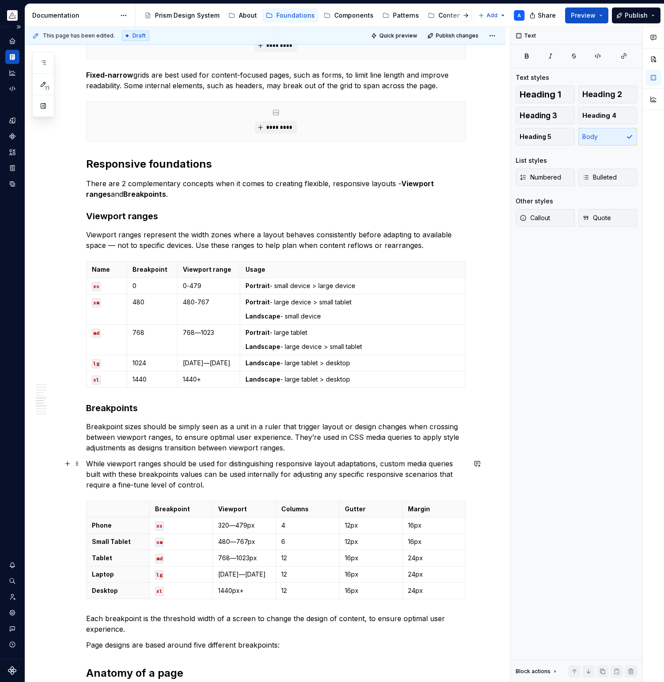
click at [396, 465] on p "While viewport ranges should be used for distinguishing responsive layout adapt…" at bounding box center [275, 474] width 379 height 32
click at [231, 475] on p "While viewport ranges should be used for distinguishing responsive layout adapt…" at bounding box center [275, 474] width 379 height 32
click at [286, 475] on p "While viewport ranges should be used for distinguishing responsive layout adapt…" at bounding box center [275, 474] width 379 height 32
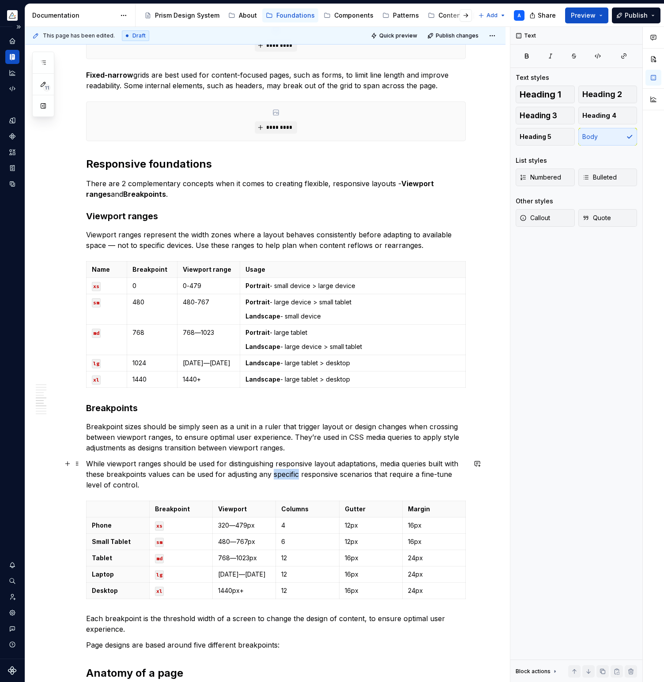
click at [286, 475] on p "While viewport ranges should be used for distinguishing responsive layout adapt…" at bounding box center [275, 474] width 379 height 32
drag, startPoint x: 344, startPoint y: 474, endPoint x: 112, endPoint y: 483, distance: 232.7
click at [112, 483] on p "While viewport ranges should be used for distinguishing responsive layout adapt…" at bounding box center [275, 474] width 379 height 32
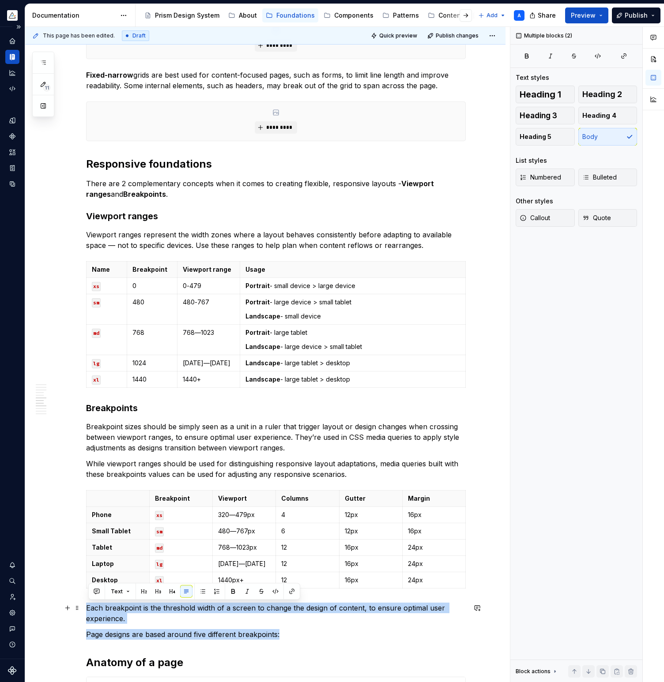
drag, startPoint x: 285, startPoint y: 633, endPoint x: 89, endPoint y: 605, distance: 197.9
click at [89, 605] on div "A grid system is the foundation of a layout helping designers and developers to…" at bounding box center [275, 342] width 379 height 2126
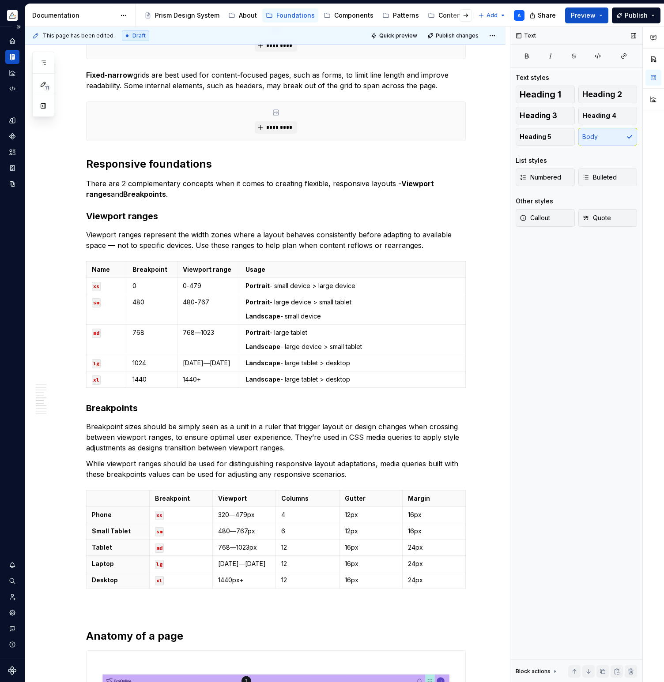
type textarea "*"
